Goal: Find specific page/section: Find specific page/section

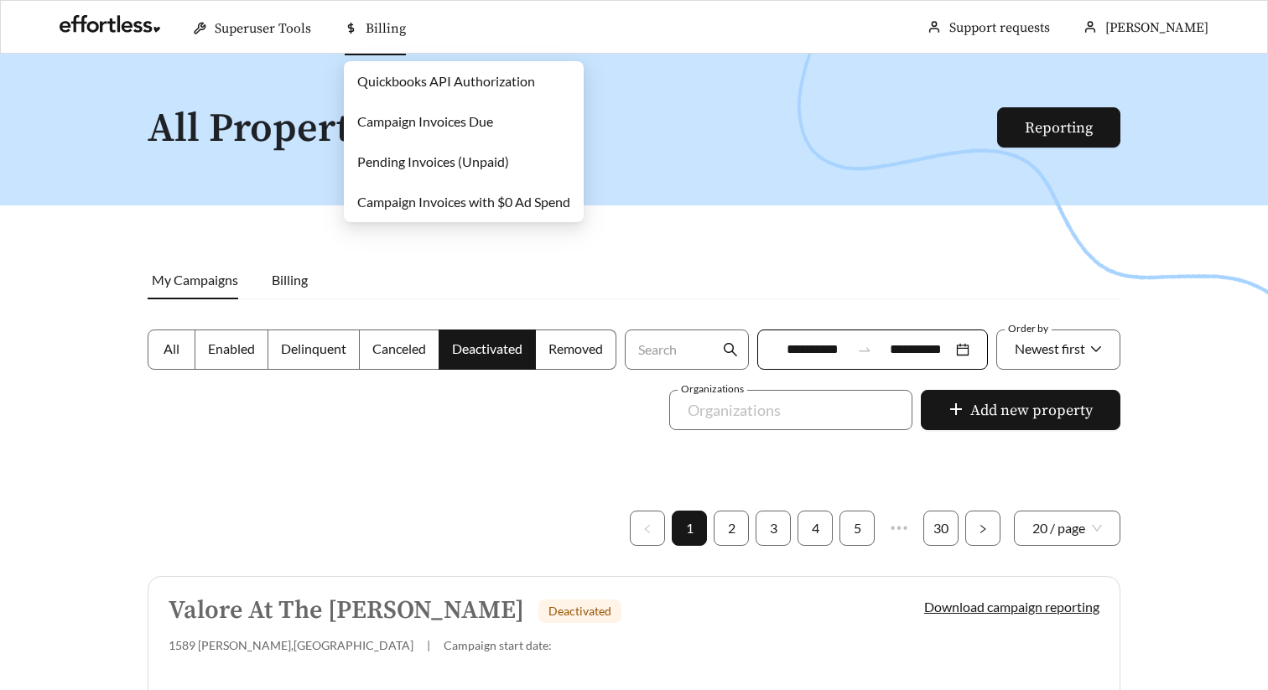
click at [393, 122] on link "Campaign Invoices Due" at bounding box center [425, 121] width 136 height 16
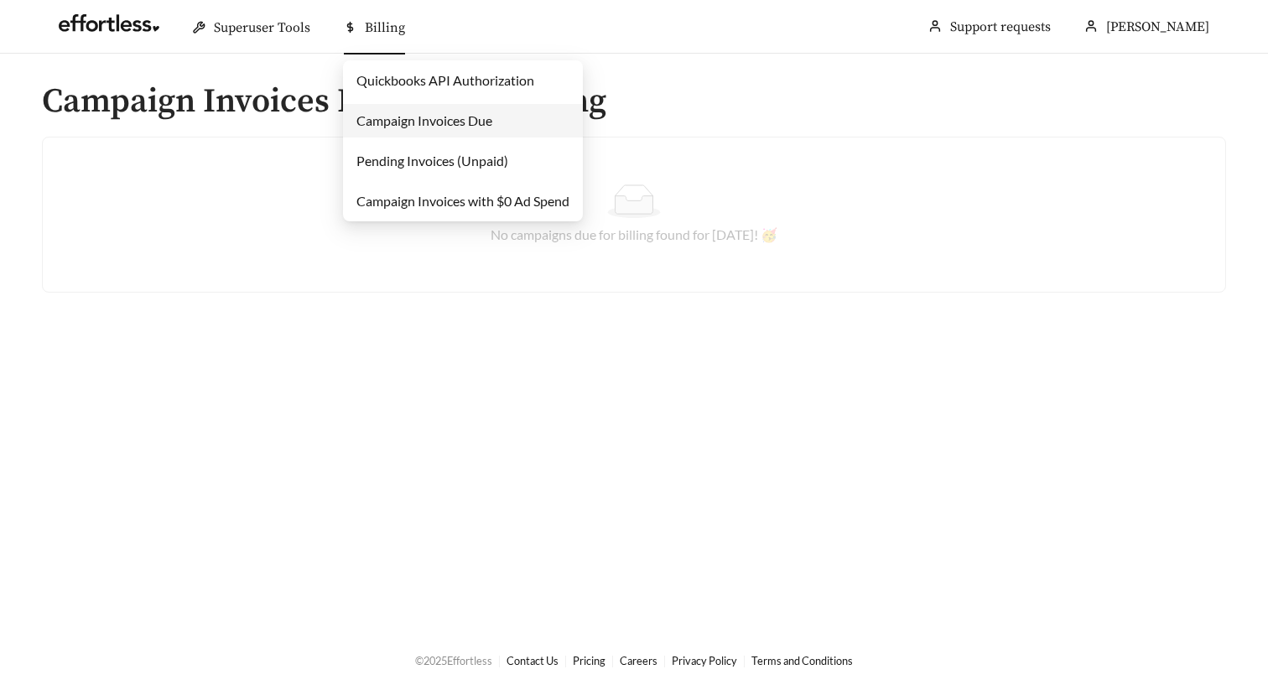
click at [397, 154] on link "Pending Invoices (Unpaid)" at bounding box center [433, 161] width 152 height 16
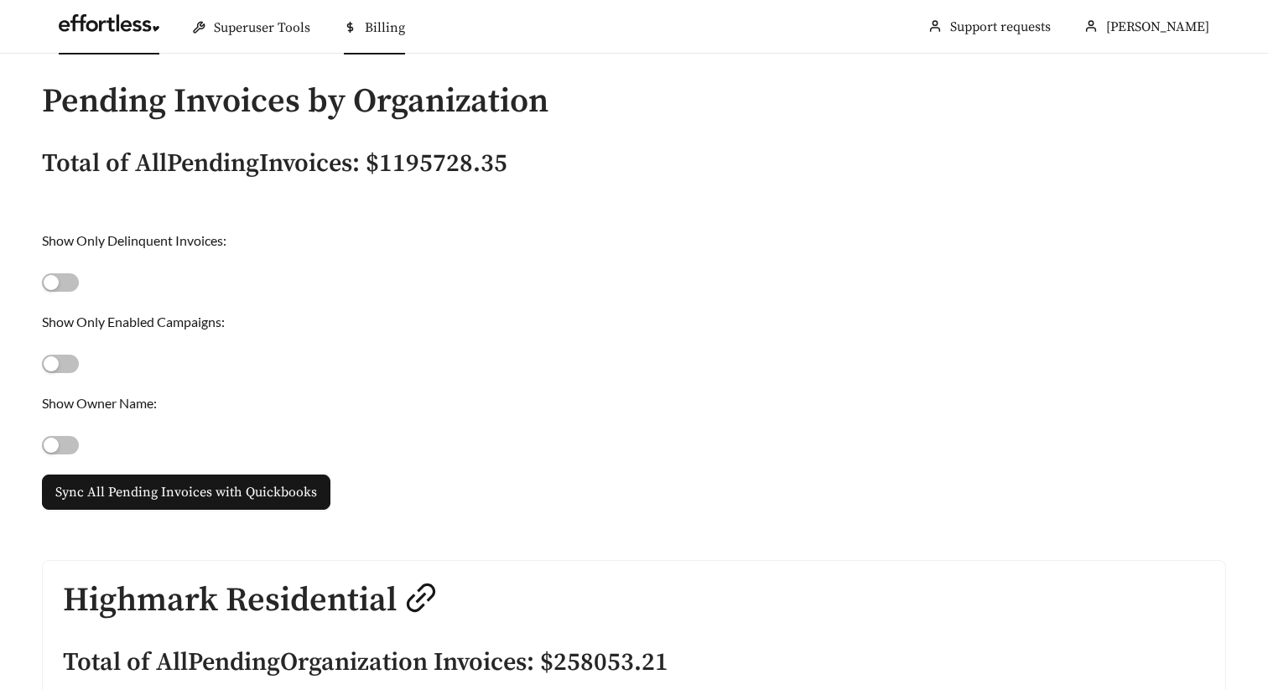
click at [118, 21] on link at bounding box center [109, 27] width 101 height 17
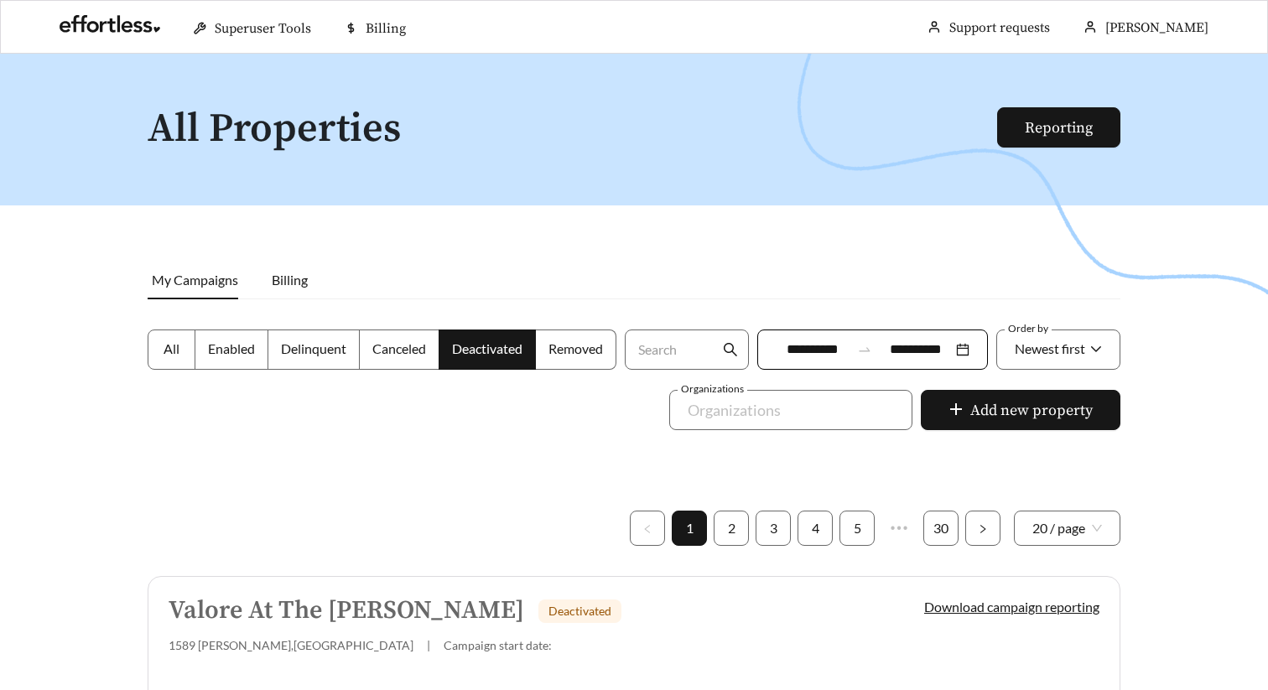
click at [657, 226] on div at bounding box center [634, 399] width 1268 height 690
